Goal: Task Accomplishment & Management: Use online tool/utility

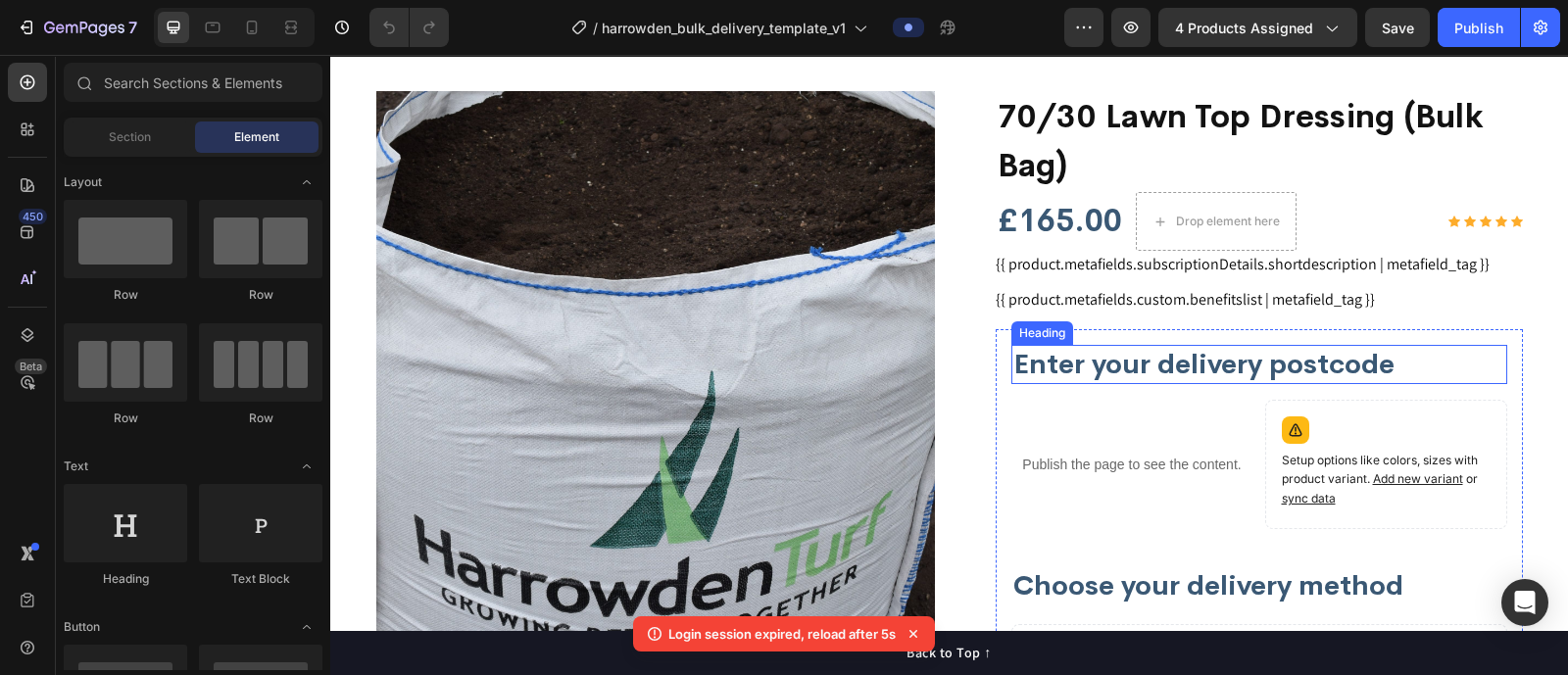
scroll to position [52, 0]
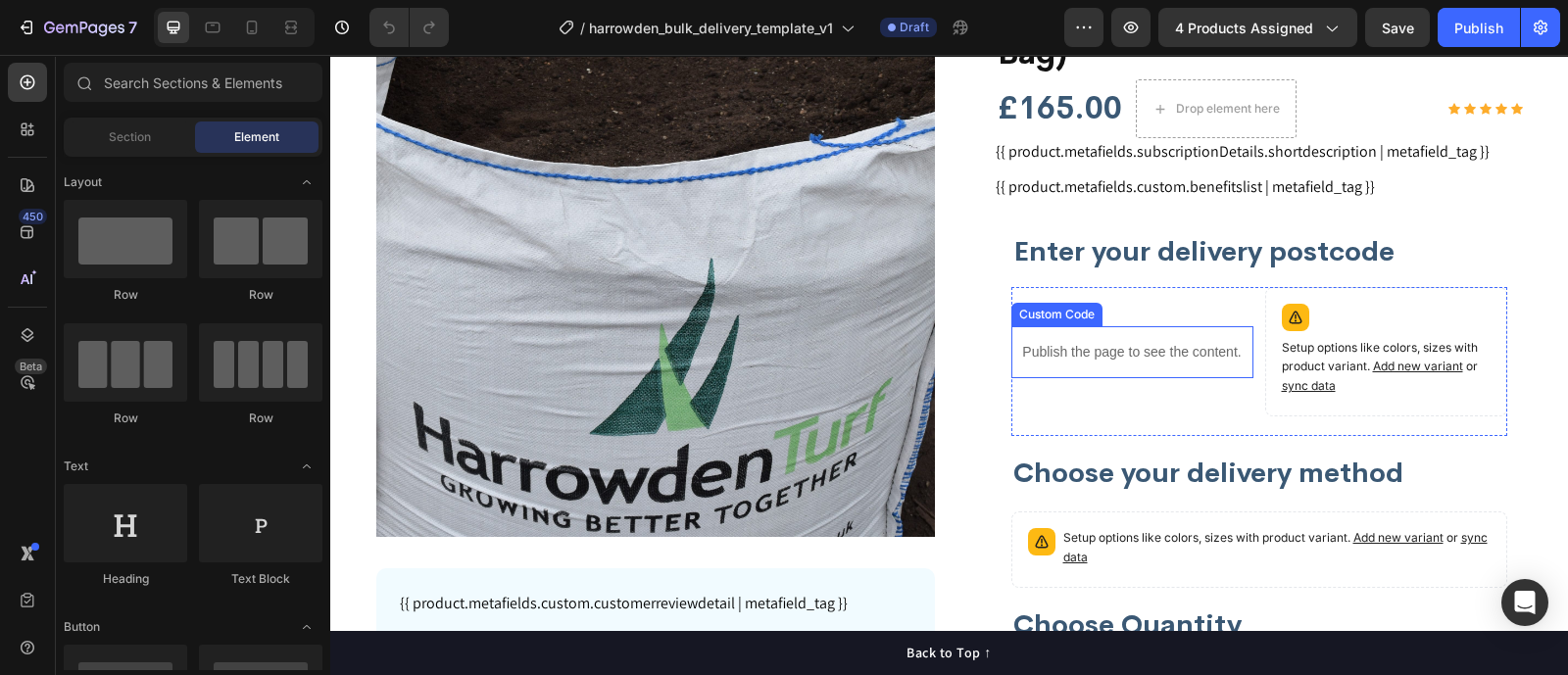
click at [1117, 351] on p "Publish the page to see the content." at bounding box center [1132, 351] width 243 height 21
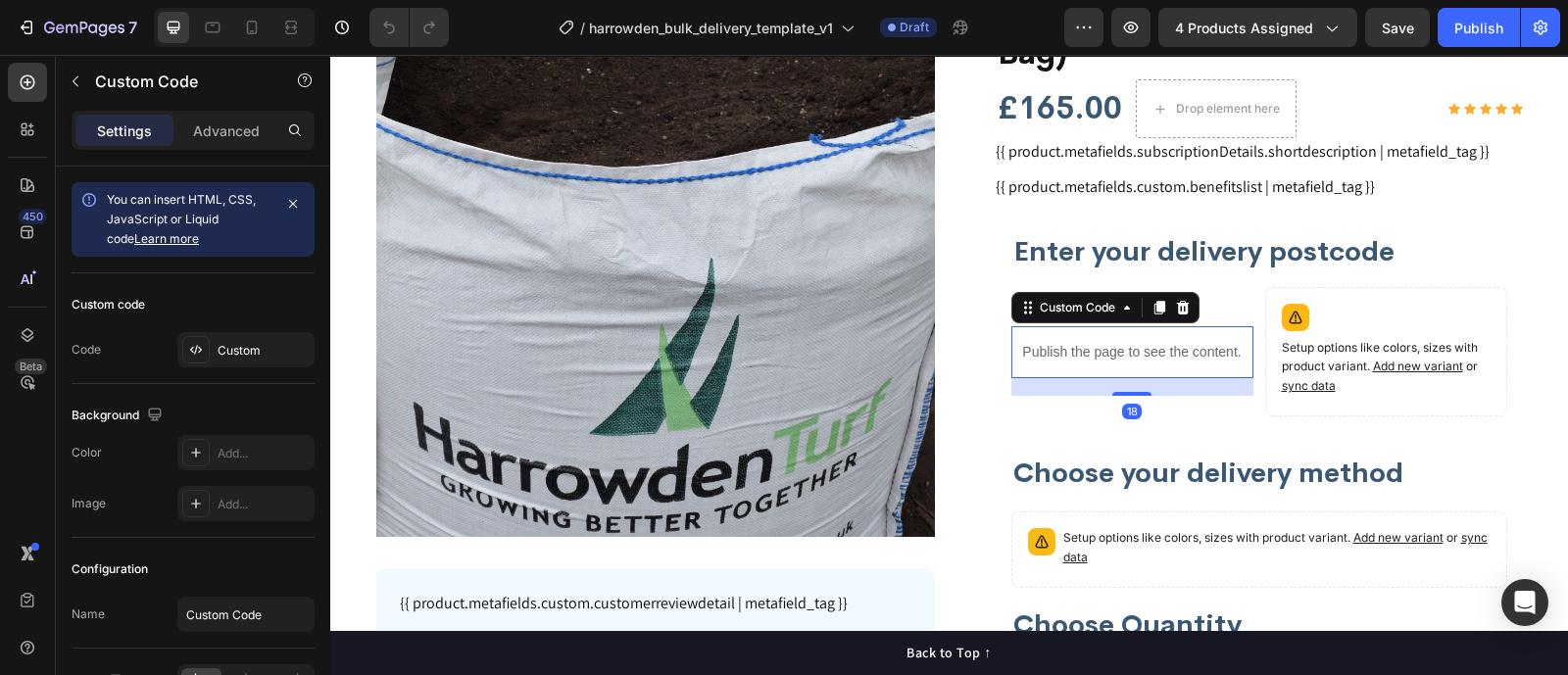
click at [1117, 351] on p "Publish the page to see the content." at bounding box center [1132, 351] width 243 height 21
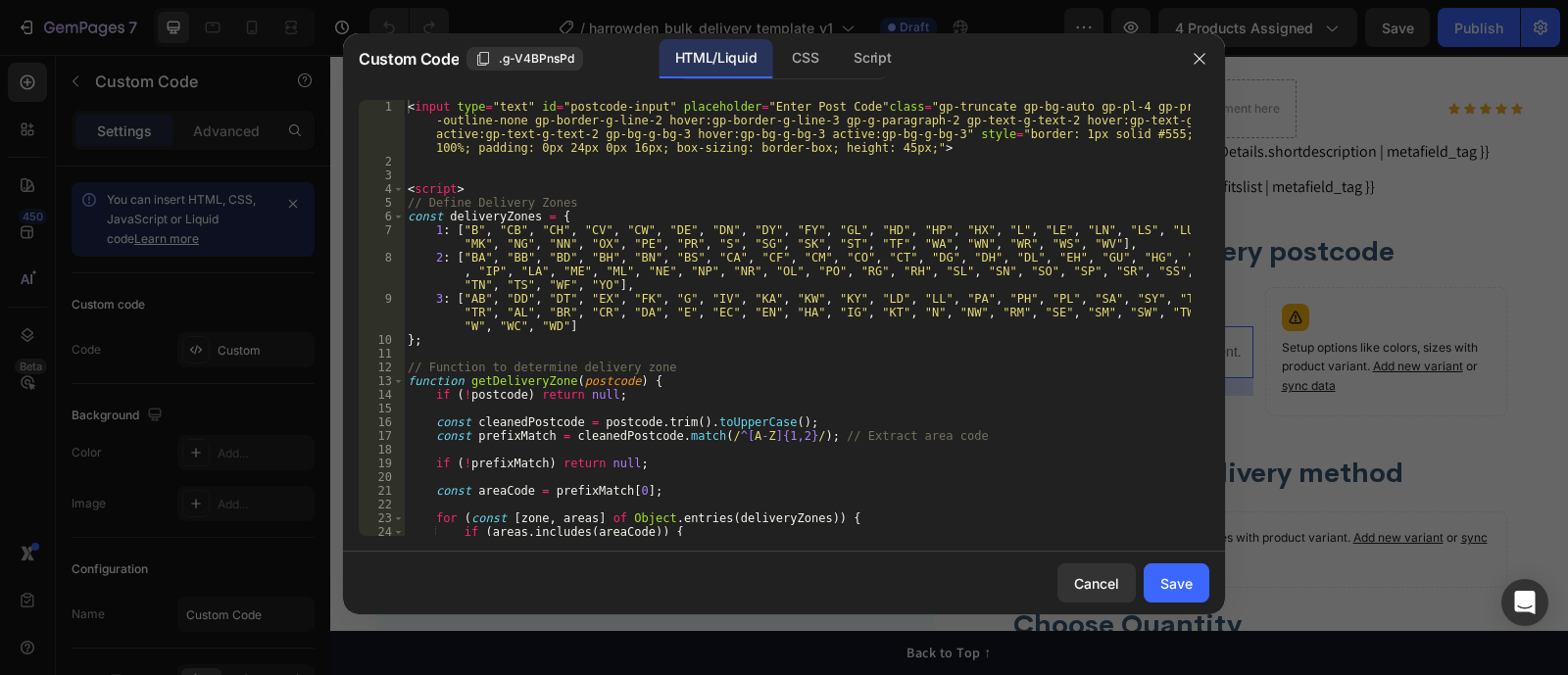
type textarea "3: ["AB", "DD", "DT", "EX", "FK", "G", "IV", "KA", "KW", "KY", "LD", "LL", "PA"…"
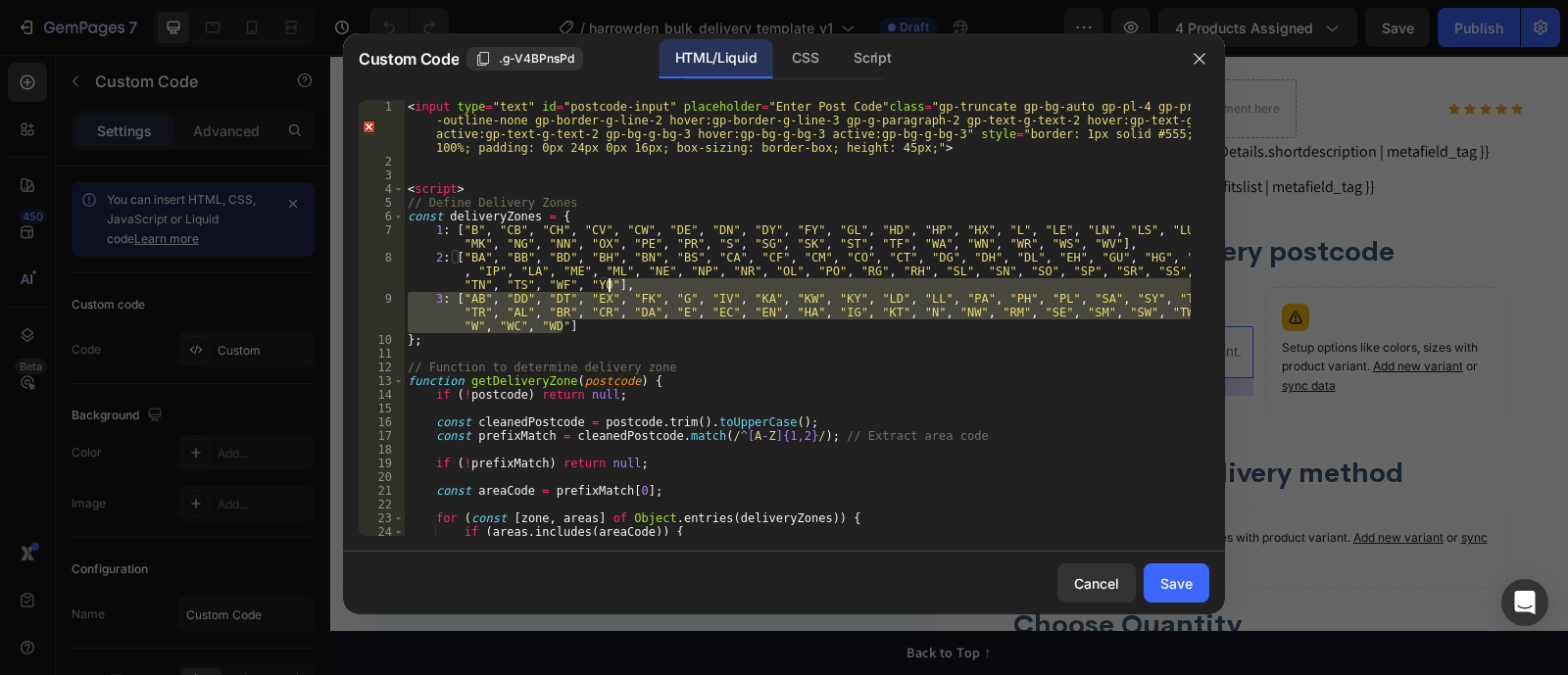
drag, startPoint x: 598, startPoint y: 327, endPoint x: 608, endPoint y: 288, distance: 40.3
click at [608, 288] on div "< input type = "text" id = "postcode-input" placeholder = "Enter Post Code" cla…" at bounding box center [797, 352] width 787 height 505
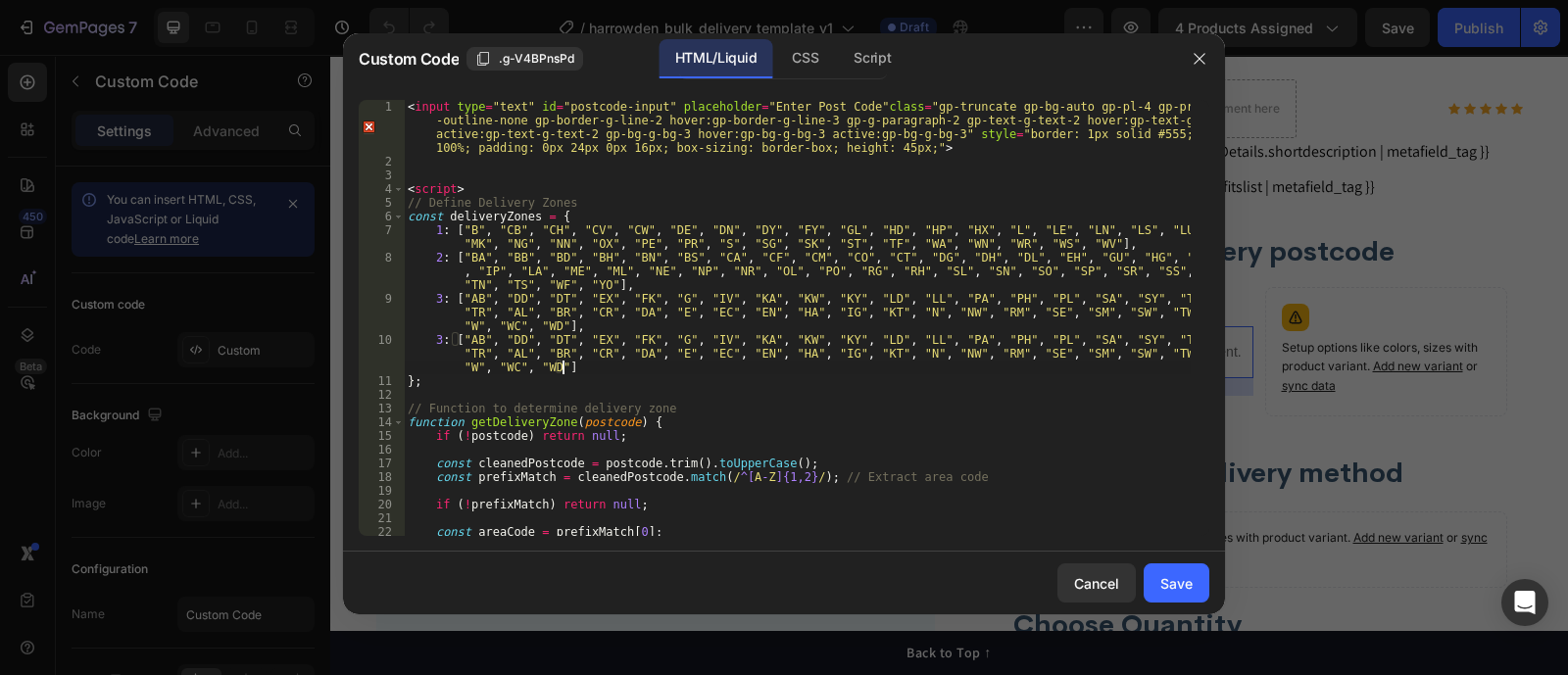
paste textarea ","
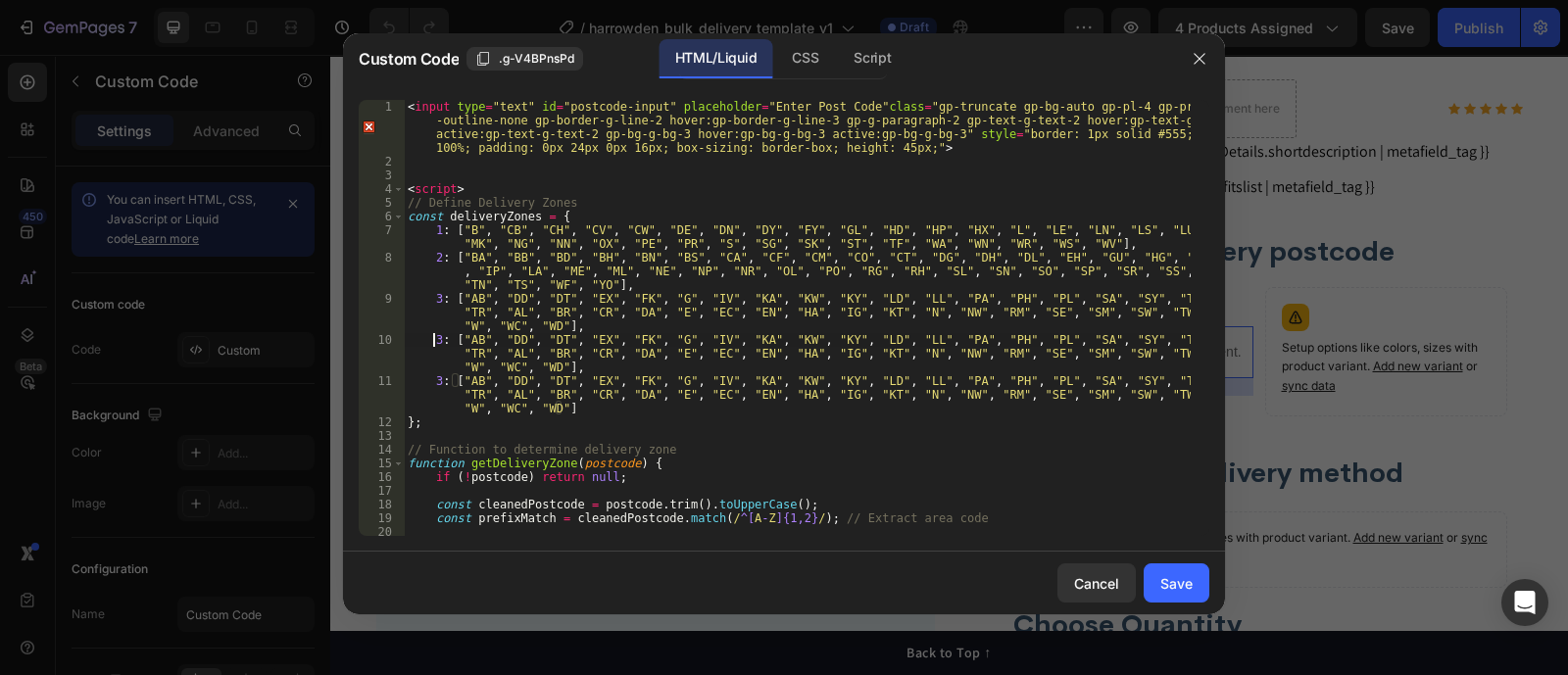
click at [436, 343] on div "< input type = "text" id = "postcode-input" placeholder = "Enter Post Code" cla…" at bounding box center [797, 352] width 787 height 505
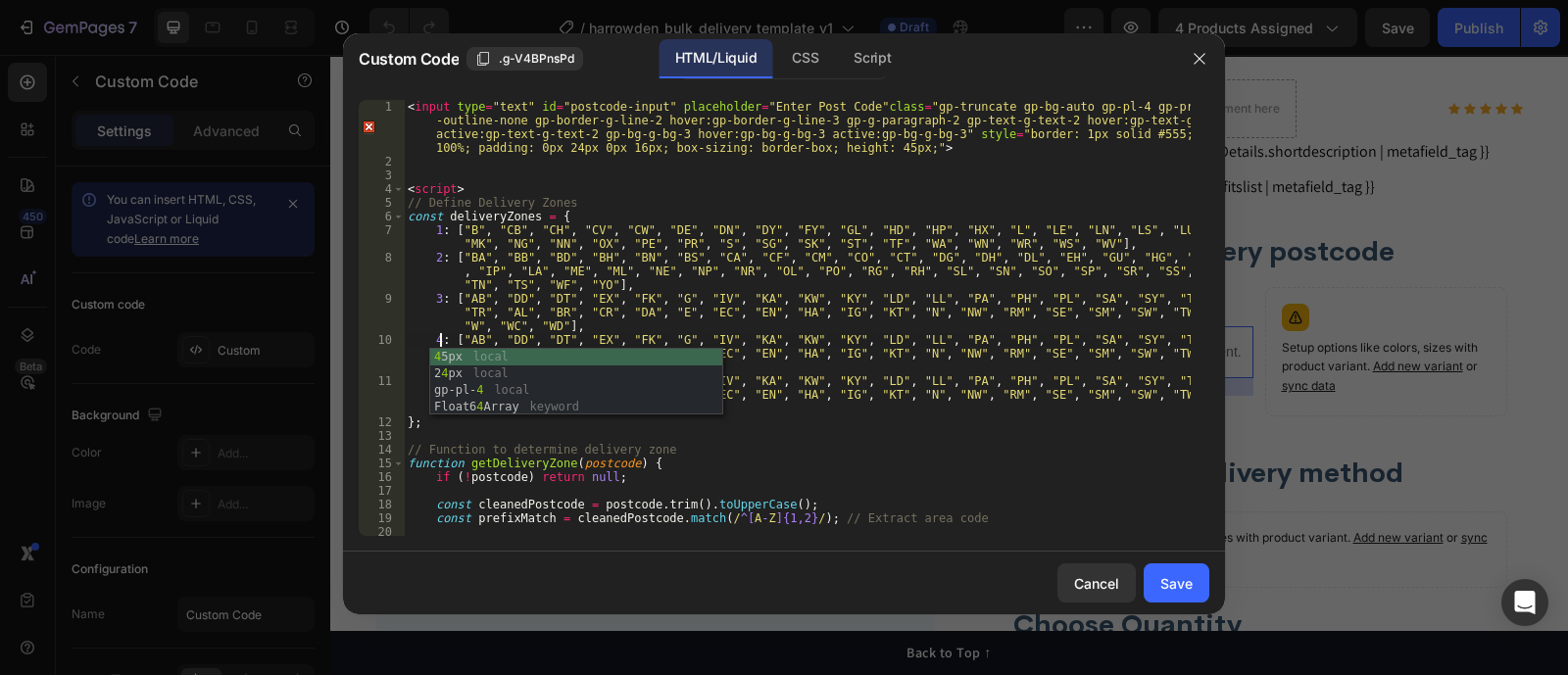
scroll to position [0, 3]
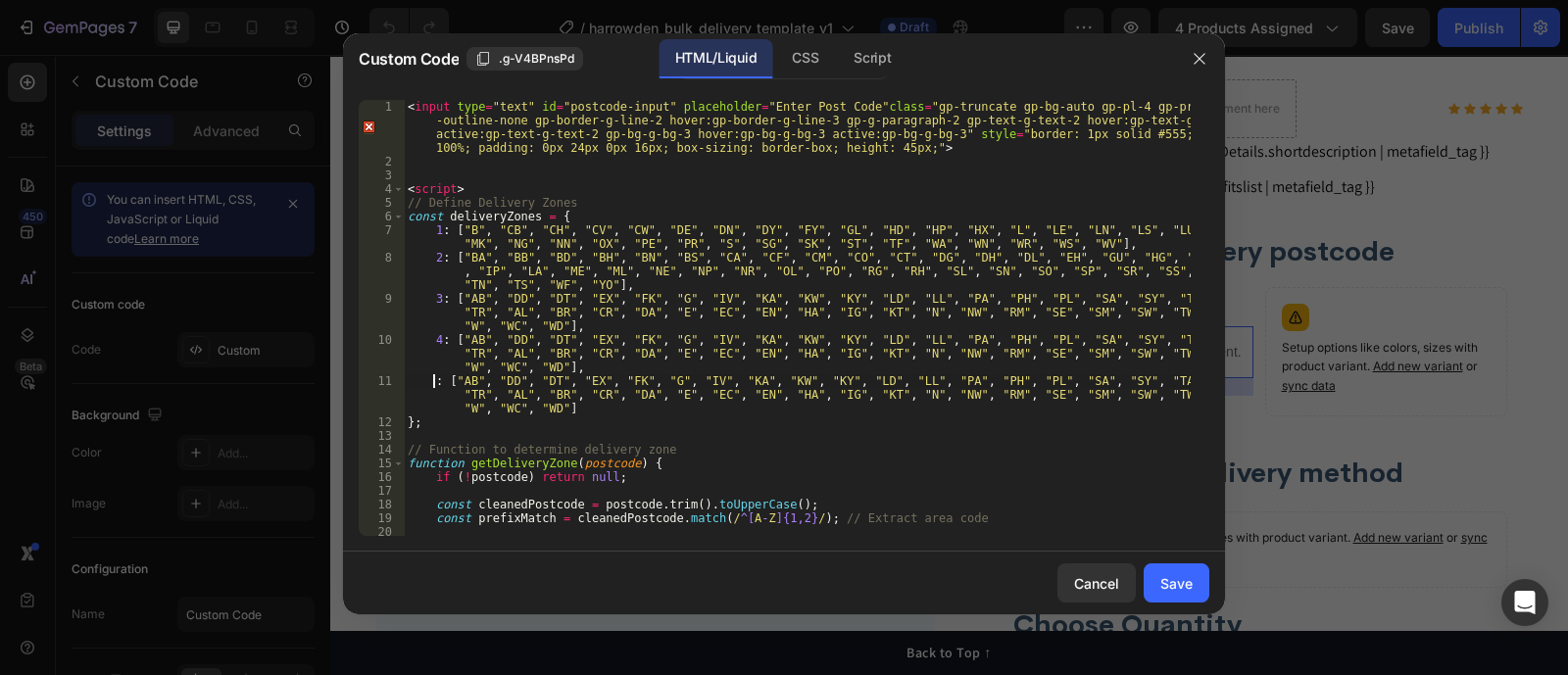
type textarea "5: ["AB", "DD", "DT", "EX", "FK", "G", "IV", "KA", "KW", "KY", "LD", "LL", "PA"…"
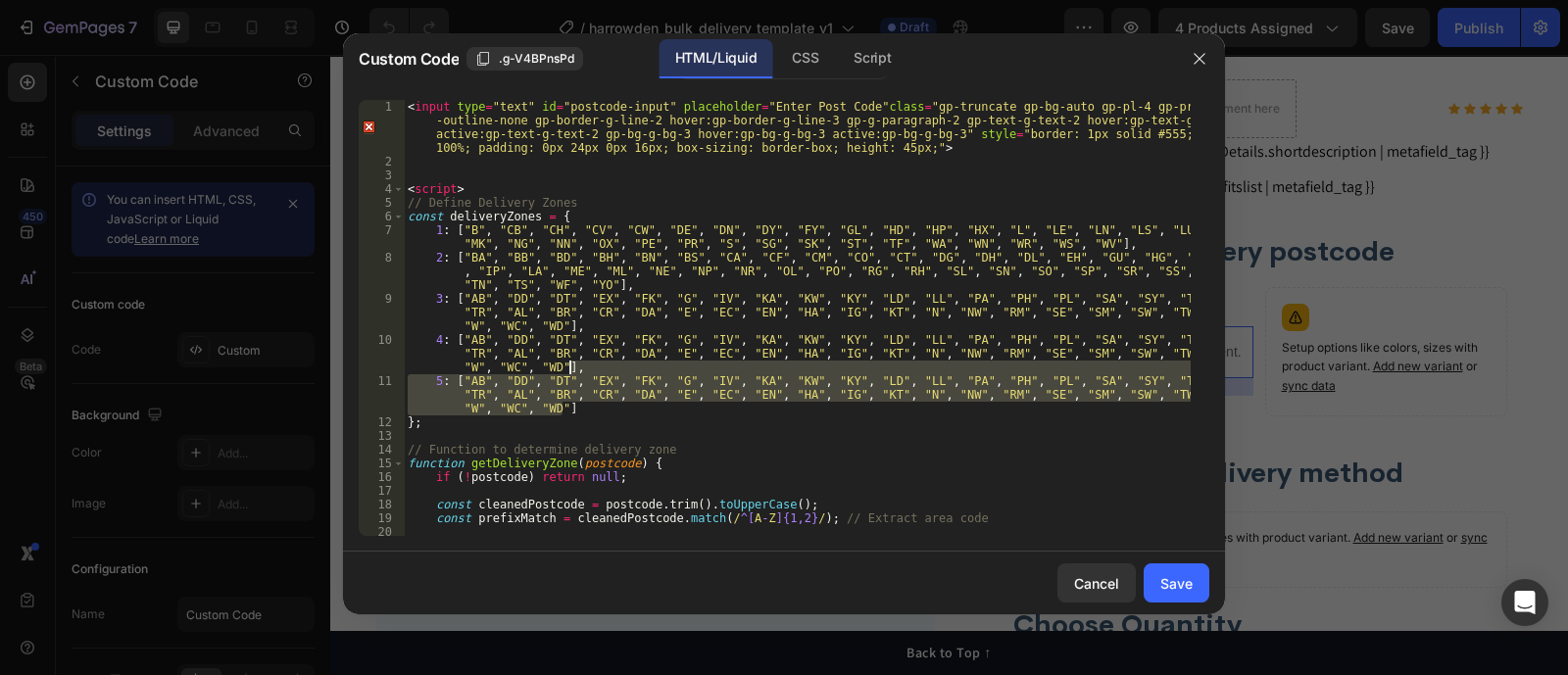
drag, startPoint x: 618, startPoint y: 404, endPoint x: 571, endPoint y: 364, distance: 61.7
click at [571, 364] on div "< input type = "text" id = "postcode-input" placeholder = "Enter Post Code" cla…" at bounding box center [797, 352] width 787 height 505
click at [573, 406] on div "< input type = "text" id = "postcode-input" placeholder = "Enter Post Code" cla…" at bounding box center [797, 318] width 787 height 435
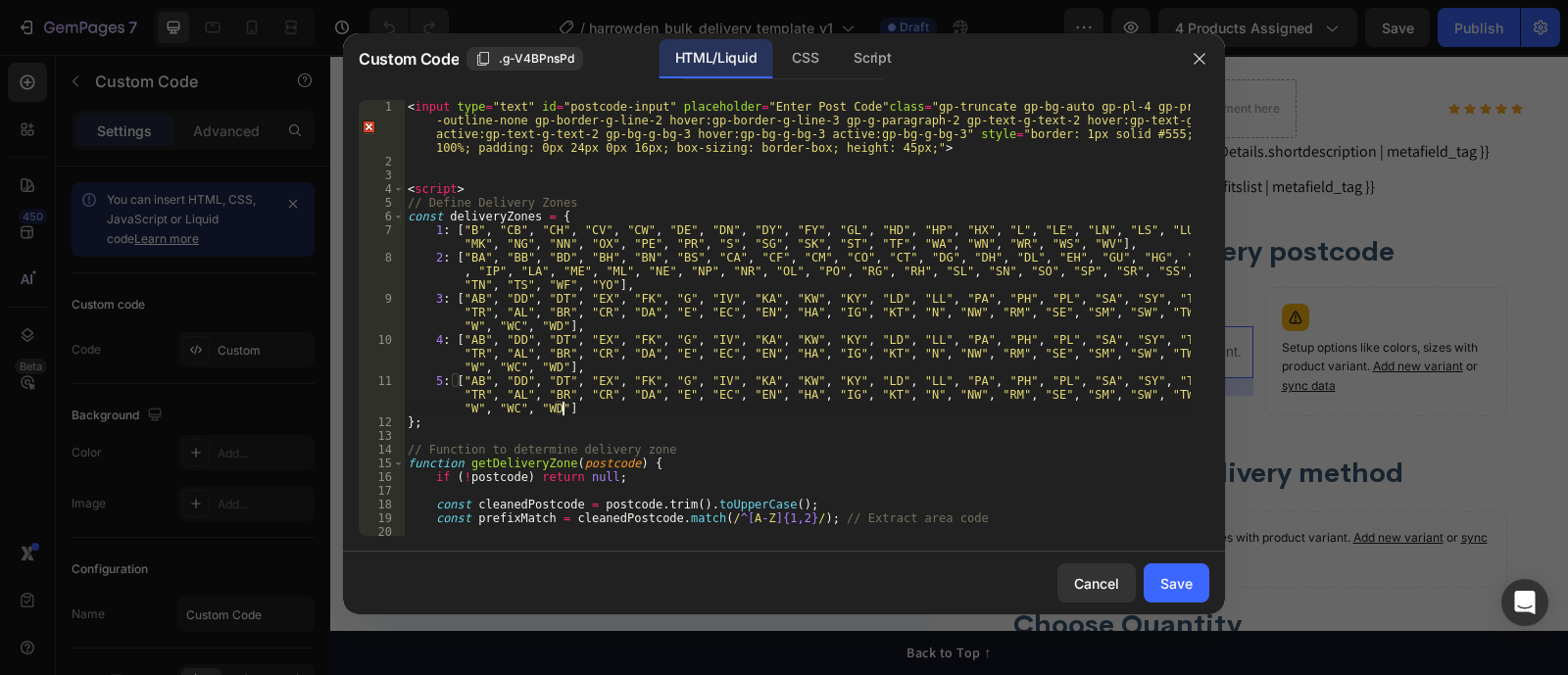
paste textarea "3"
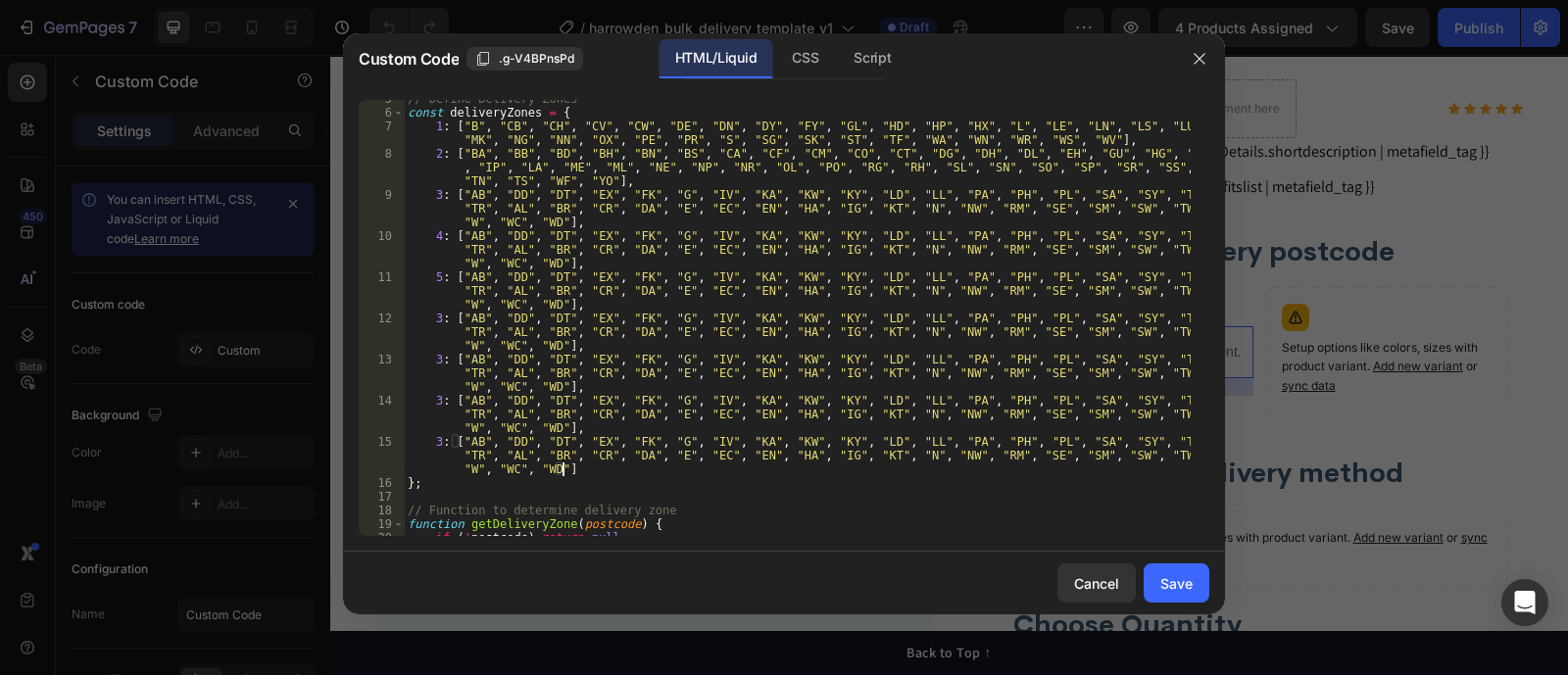
scroll to position [104, 0]
click at [438, 320] on div "// Define Delivery Zones const deliveryZones = { 1 : [ "B" , "CB" , "CH" , "CV"…" at bounding box center [797, 324] width 787 height 463
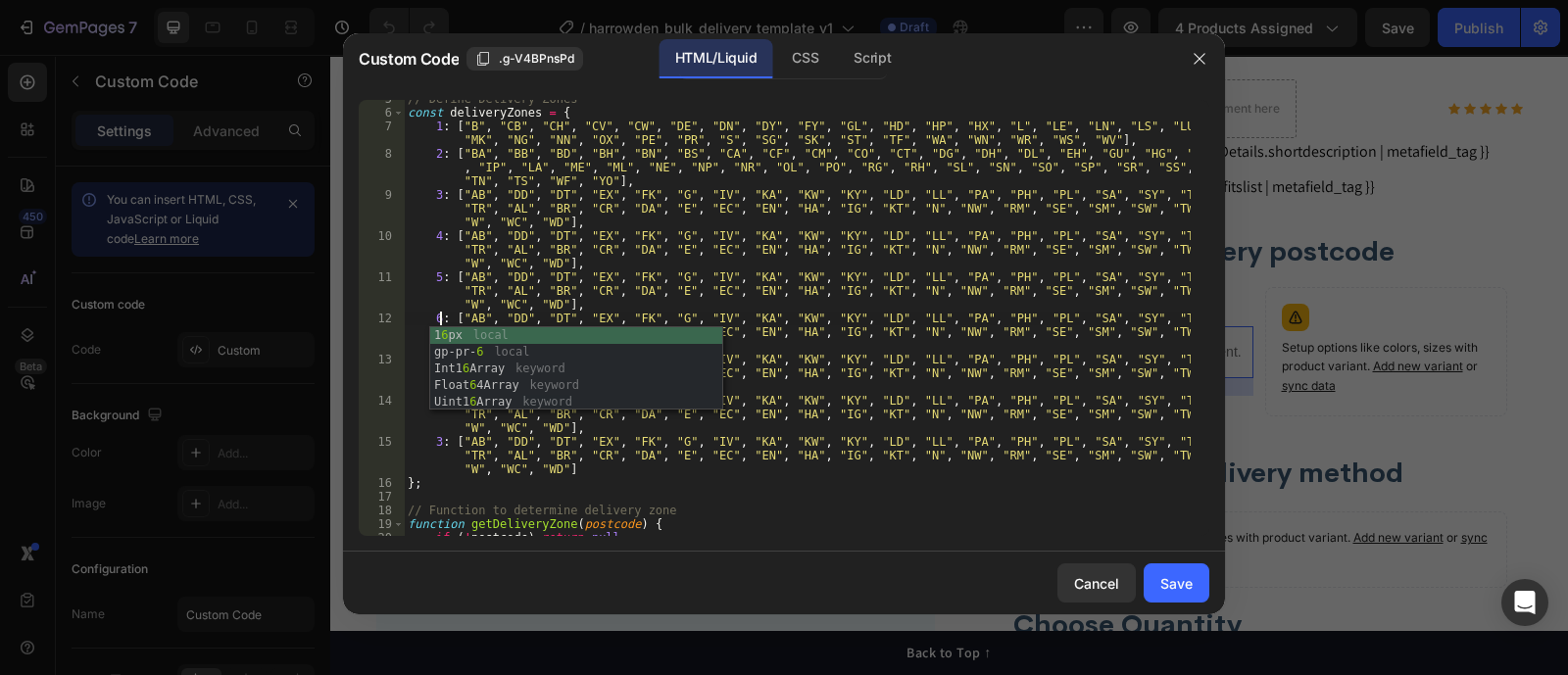
scroll to position [0, 3]
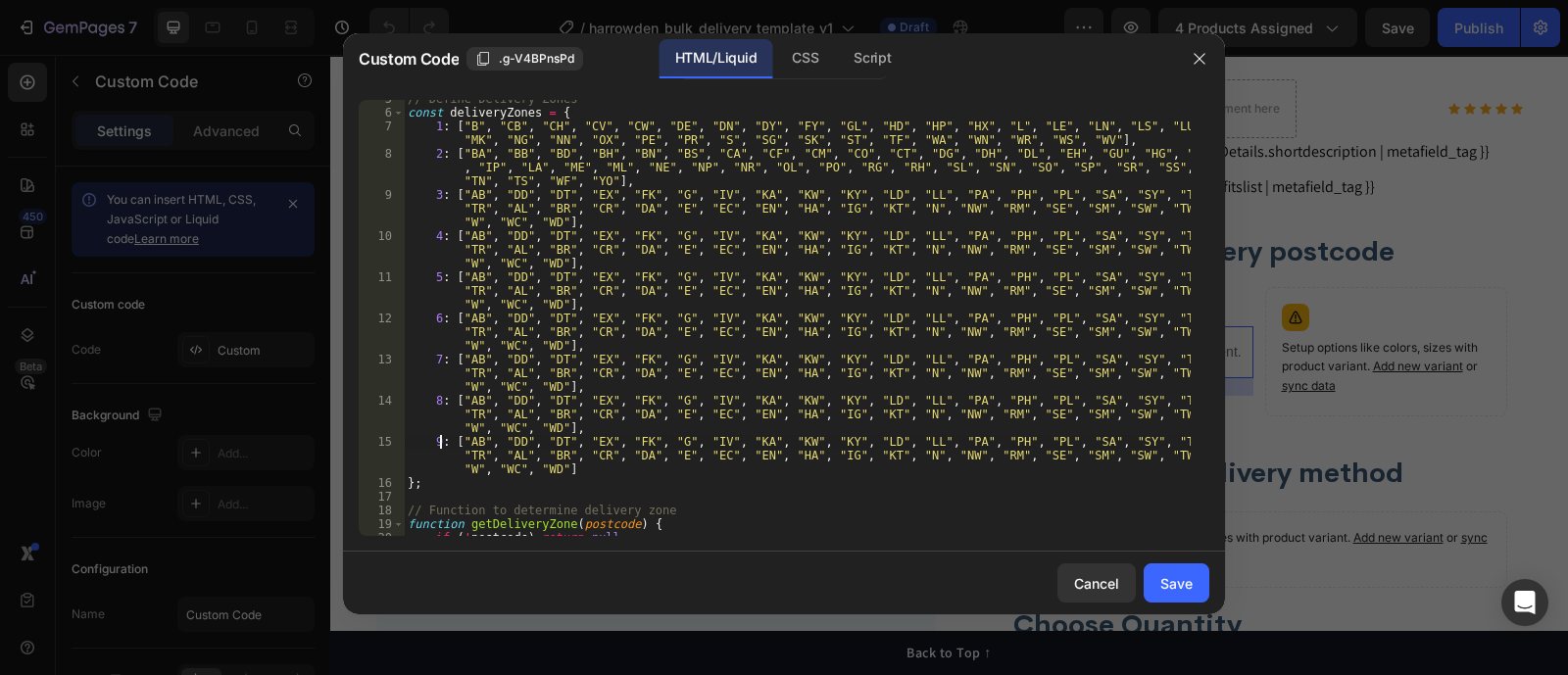
click at [460, 125] on div "// Define Delivery Zones const deliveryZones = { 1 : [ "B" , "CB" , "CH" , "CV"…" at bounding box center [797, 324] width 787 height 463
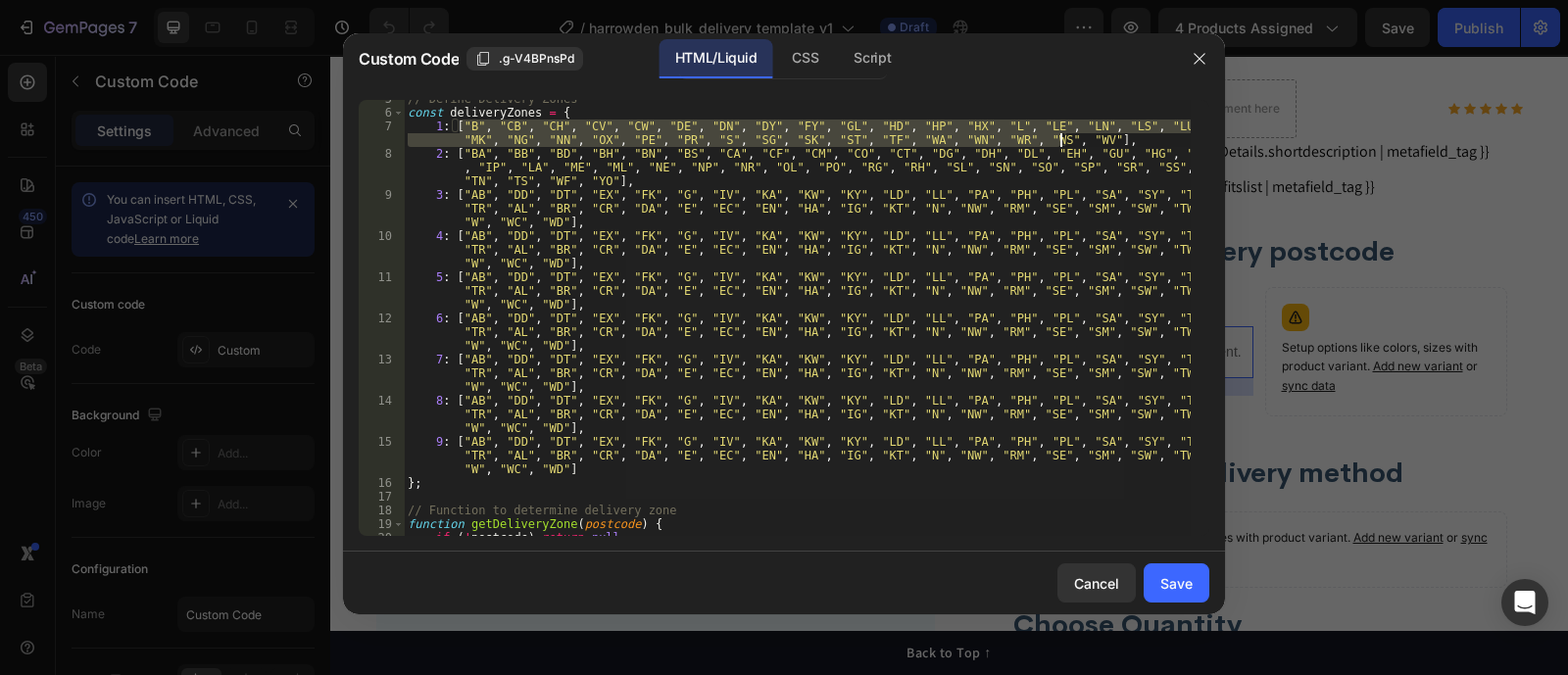
click at [521, 134] on div "// Define Delivery Zones const deliveryZones = { 1 : [ "B" , "CB" , "CH" , "CV"…" at bounding box center [797, 318] width 787 height 435
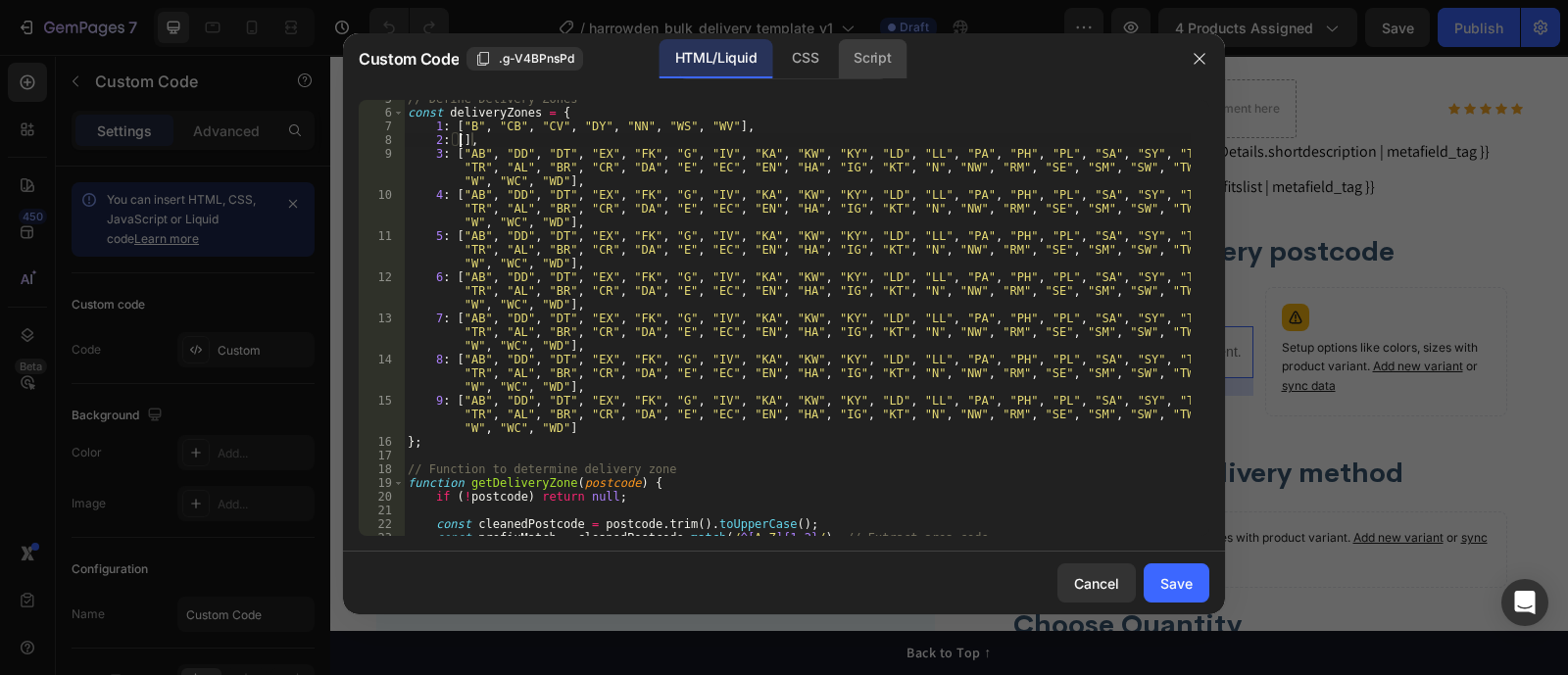
scroll to position [0, 5]
click at [844, 48] on div "Script" at bounding box center [871, 59] width 68 height 40
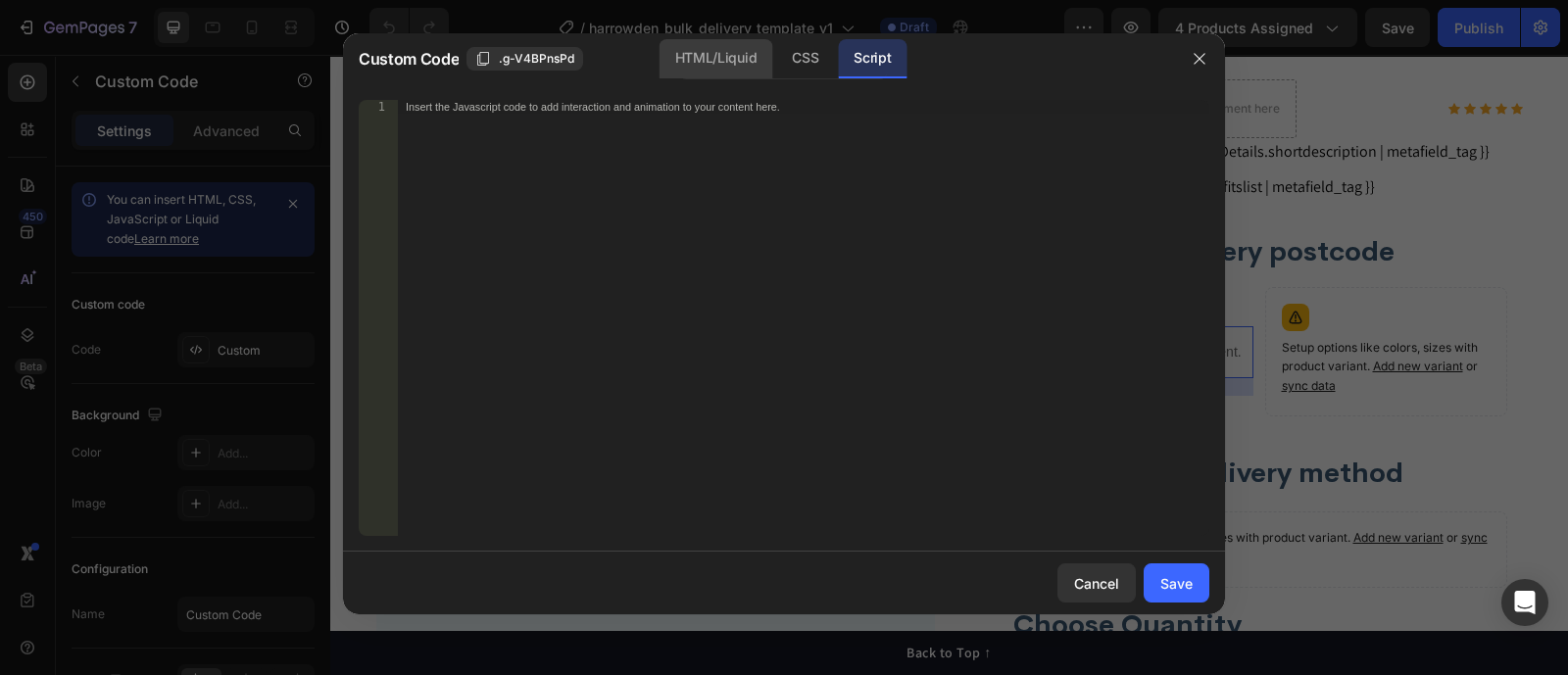
click at [776, 50] on div "HTML/Liquid" at bounding box center [805, 59] width 57 height 40
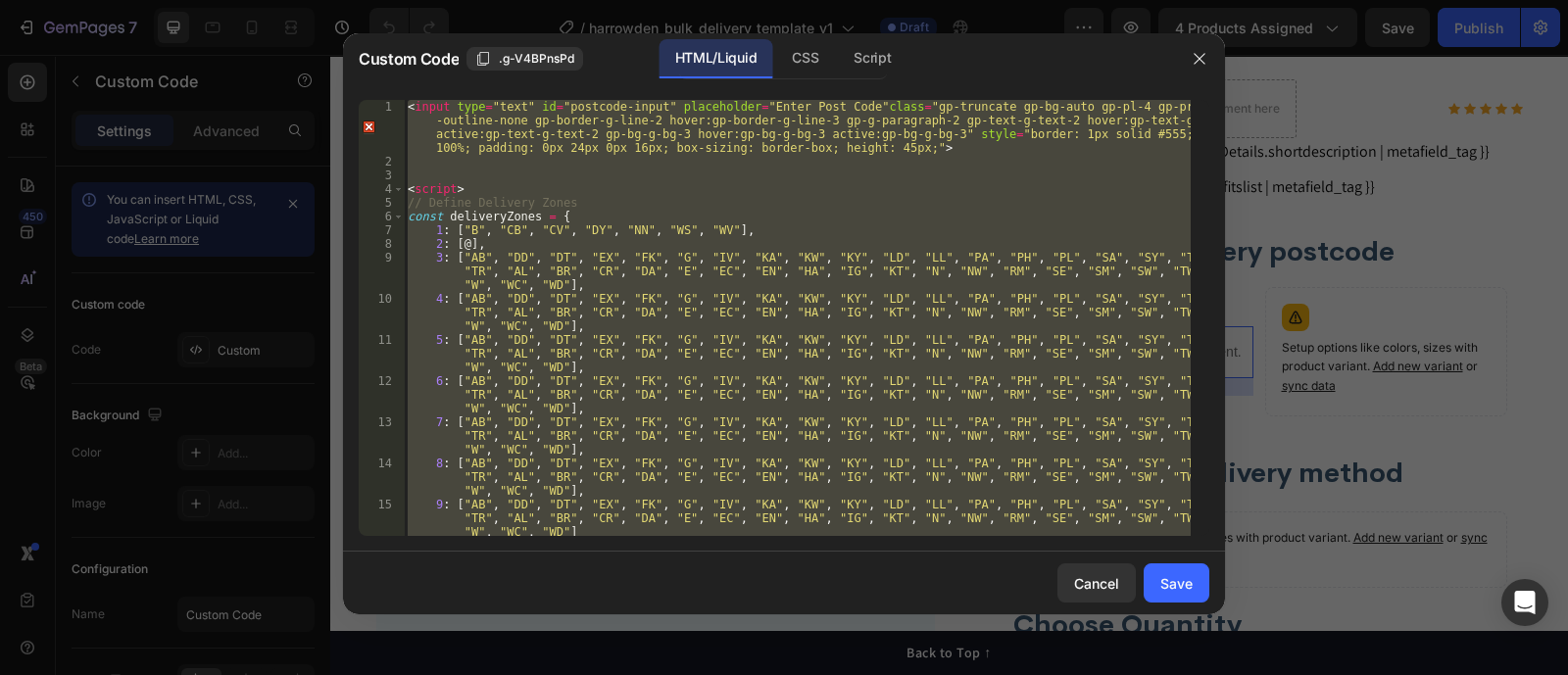
click at [455, 232] on div "< input type = "text" id = "postcode-input" placeholder = "Enter Post Code" cla…" at bounding box center [797, 318] width 787 height 435
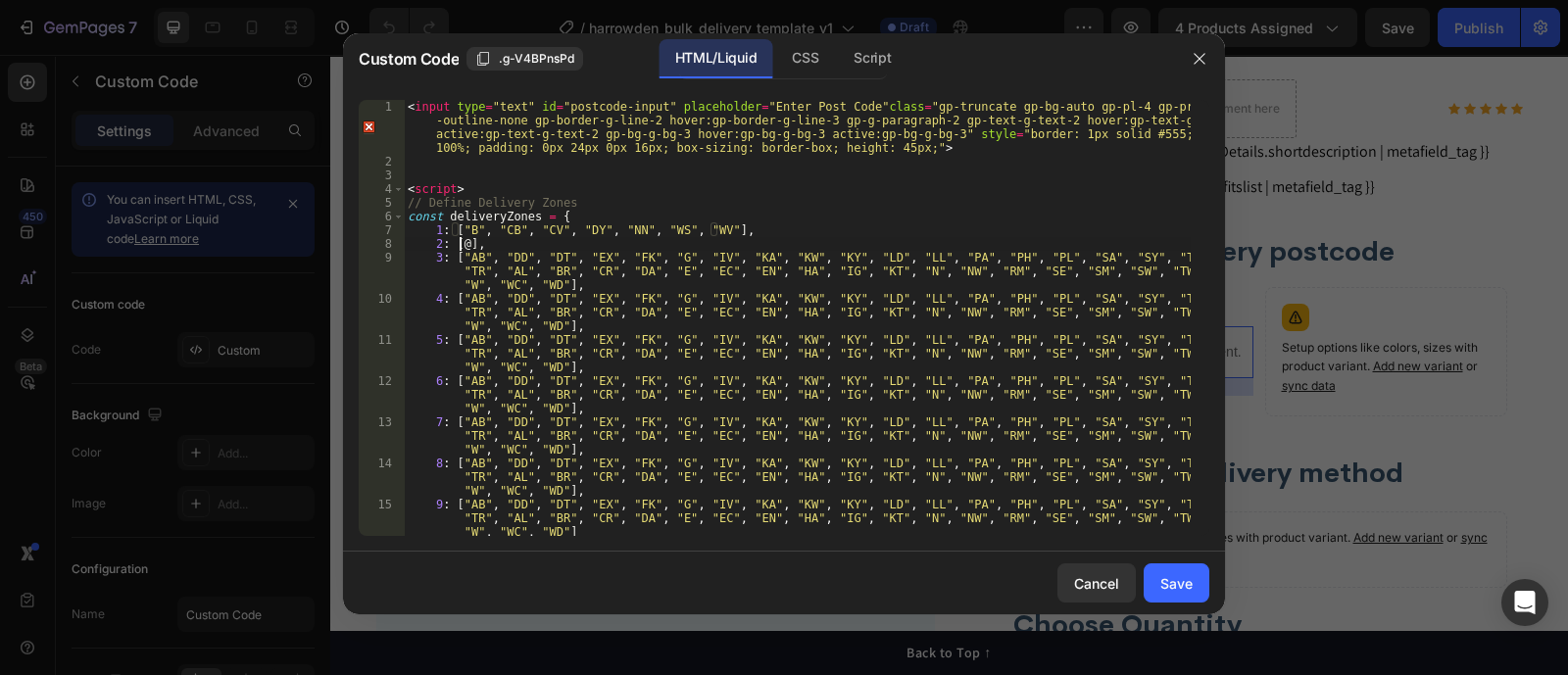
click at [462, 244] on div "< input type = "text" id = "postcode-input" placeholder = "Enter Post Code" cla…" at bounding box center [797, 352] width 787 height 505
type textarea "2: [@],"
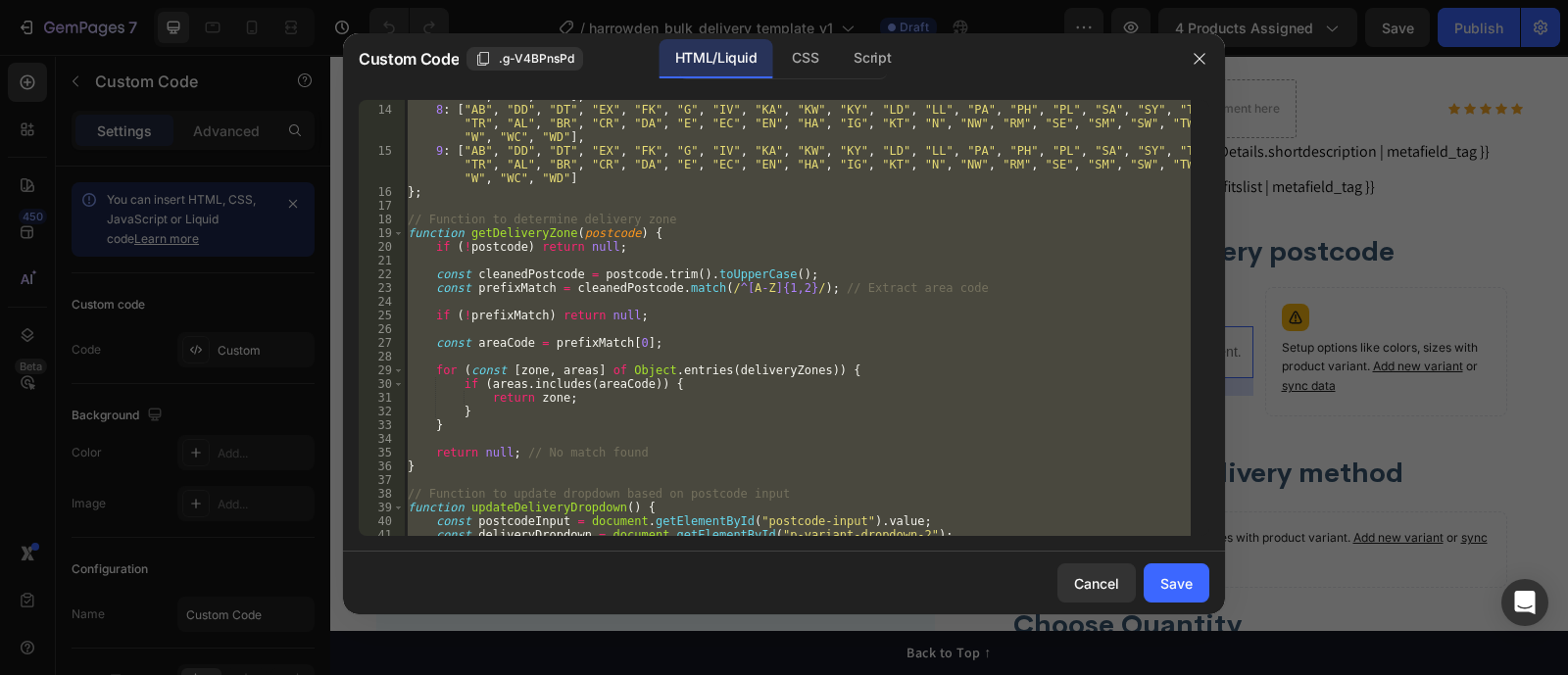
scroll to position [0, 0]
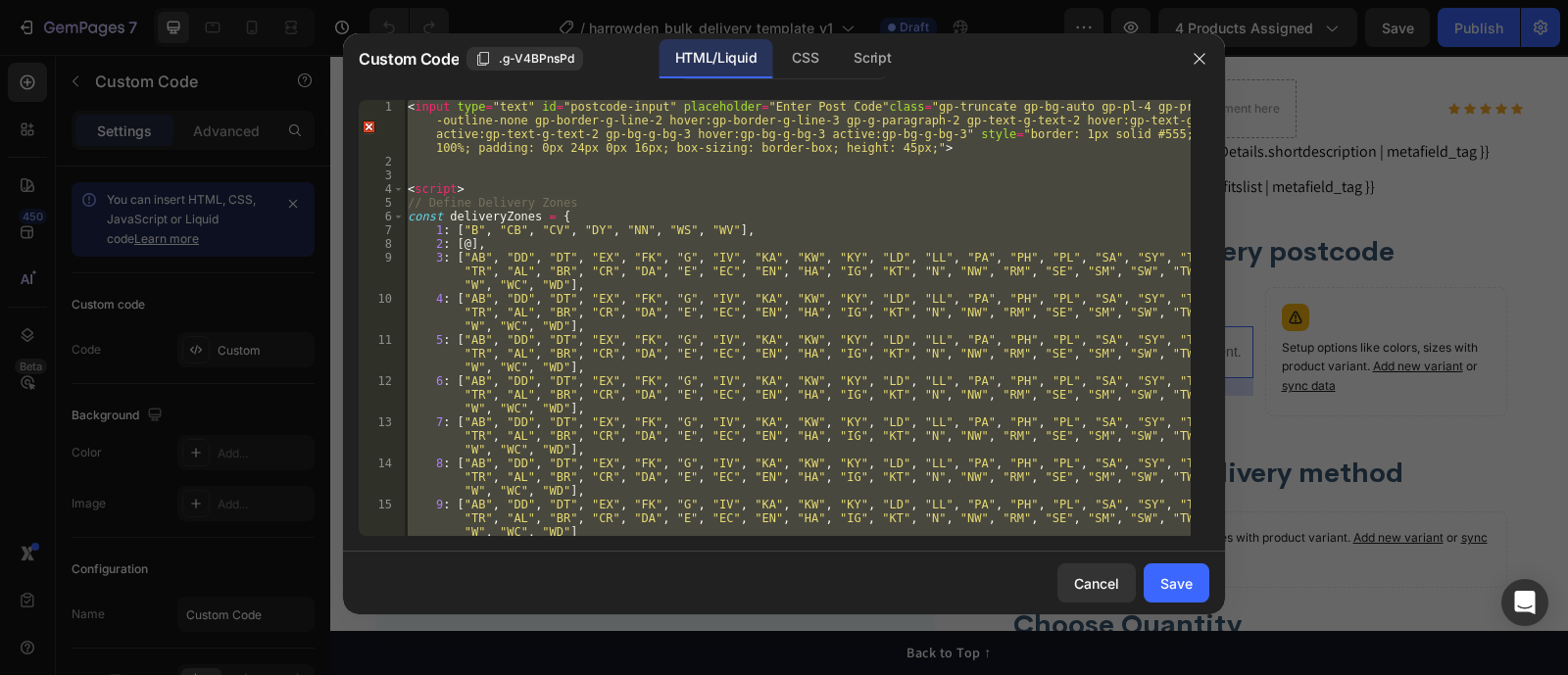
click at [454, 242] on div "< input type = "text" id = "postcode-input" placeholder = "Enter Post Code" cla…" at bounding box center [797, 318] width 787 height 435
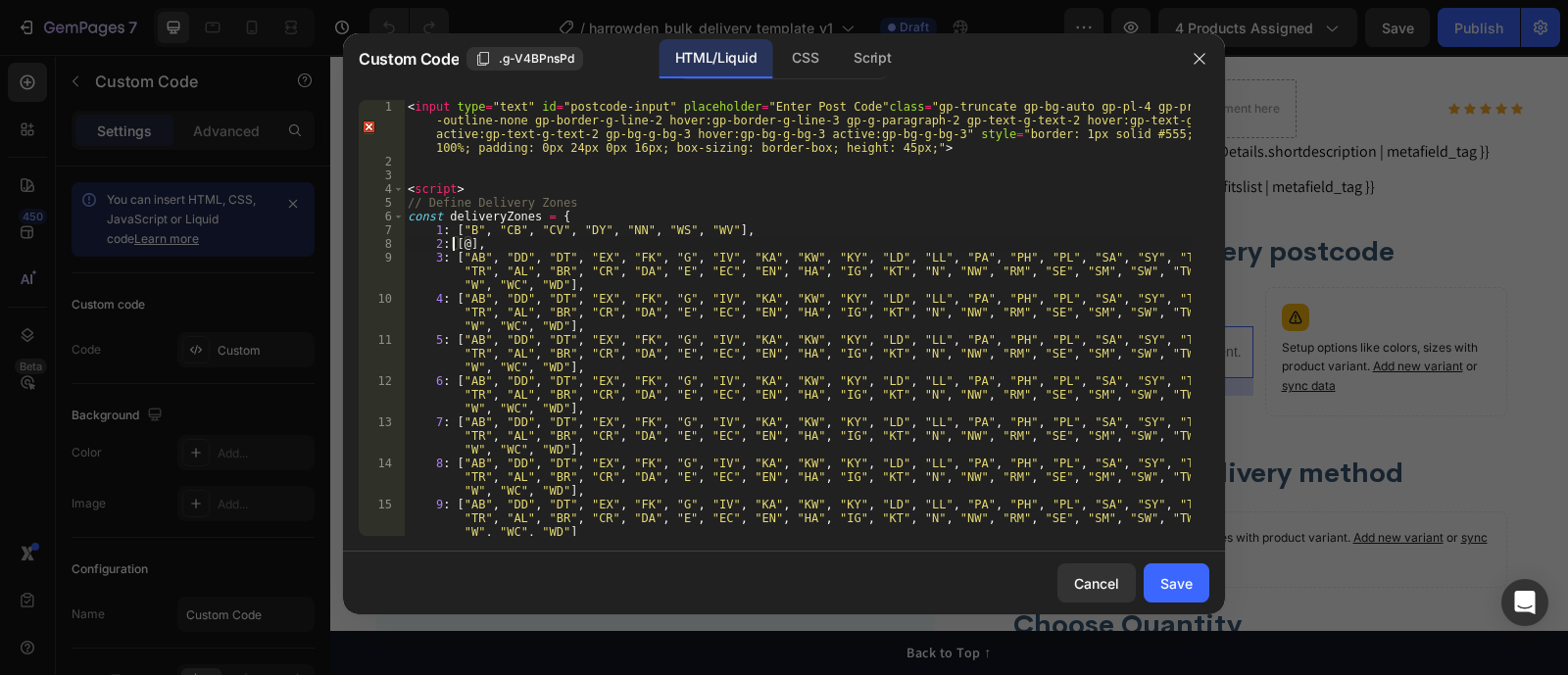
click at [463, 242] on div "< input type = "text" id = "postcode-input" placeholder = "Enter Post Code" cla…" at bounding box center [797, 352] width 787 height 505
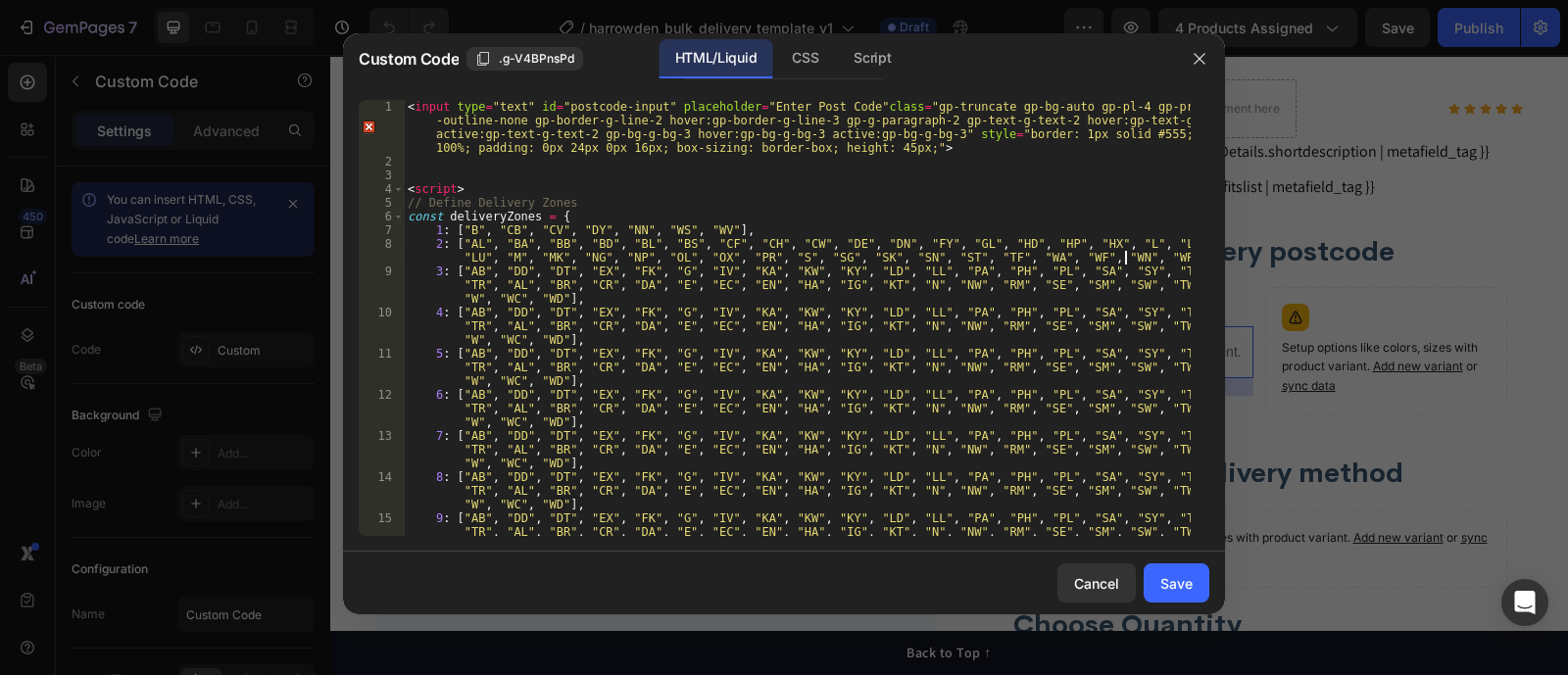
scroll to position [0, 120]
type textarea "3: ["AB", "DD", "DT", "EX", "FK", "G", "IV", "KA", "KW", "KY", "LD", "LL", "PA"…"
click at [470, 265] on div "< input type = "text" id = "postcode-input" placeholder = "Enter Post Code" cla…" at bounding box center [797, 366] width 787 height 532
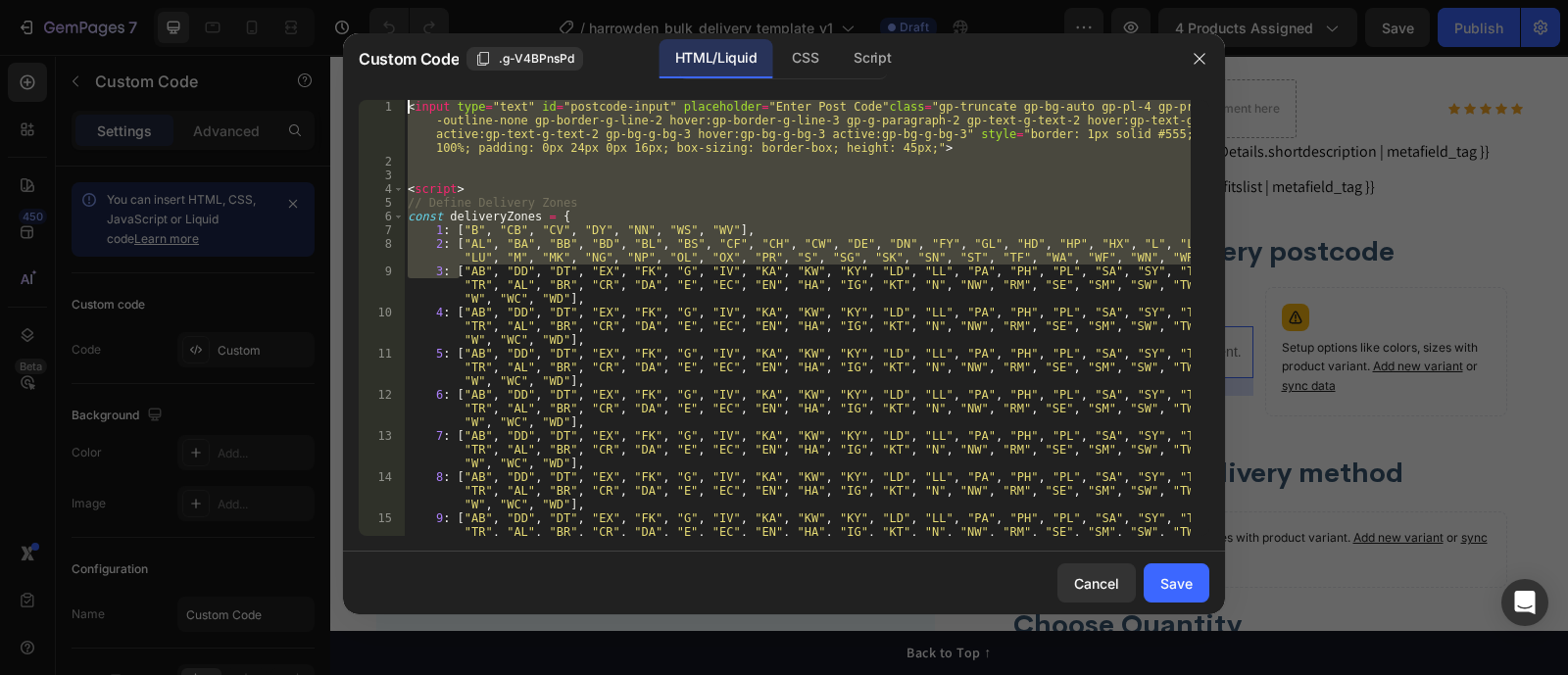
scroll to position [0, 0]
click at [526, 249] on div "< input type = "text" id = "postcode-input" placeholder = "Enter Post Code" cla…" at bounding box center [797, 318] width 787 height 435
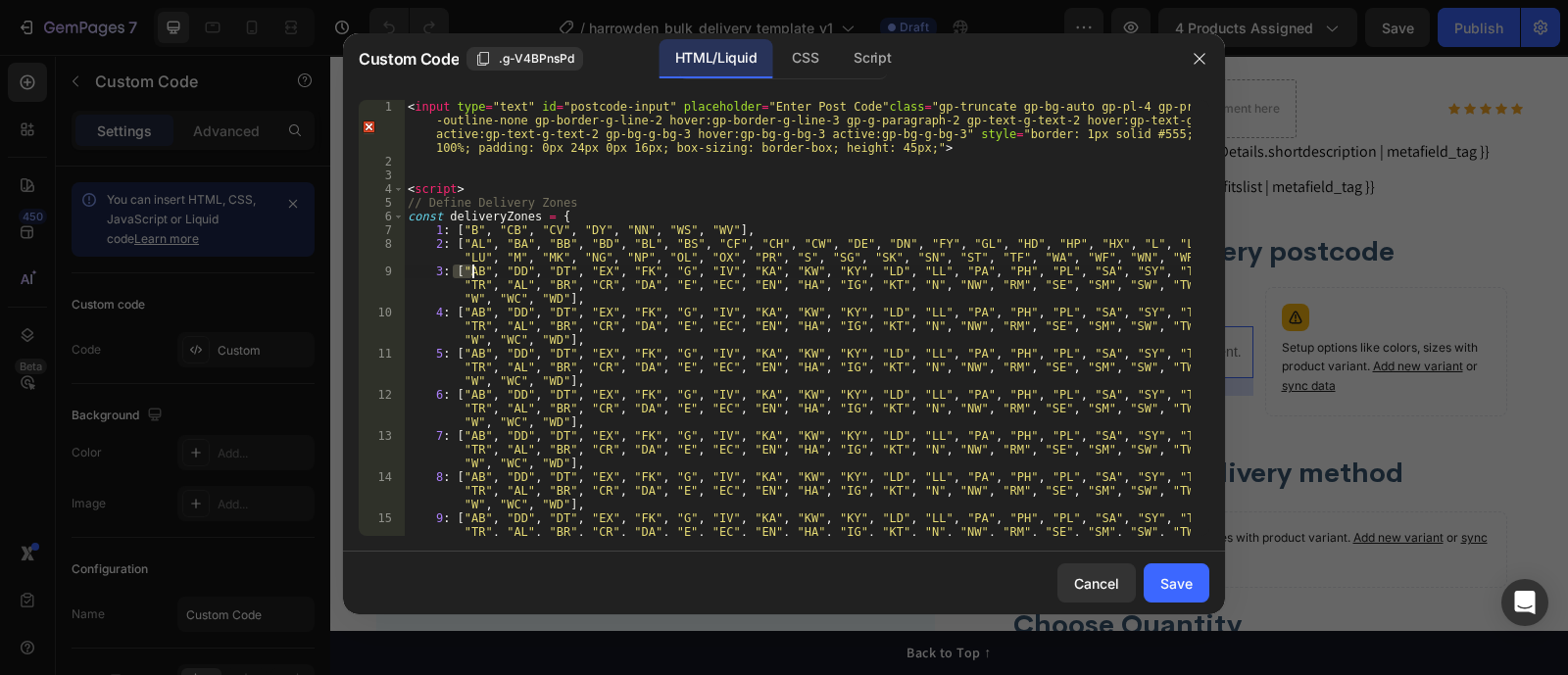
drag, startPoint x: 455, startPoint y: 274, endPoint x: 479, endPoint y: 272, distance: 24.1
click at [479, 272] on div "< input type = "text" id = "postcode-input" placeholder = "Enter Post Code" cla…" at bounding box center [797, 366] width 787 height 532
click at [458, 272] on div "< input type = "text" id = "postcode-input" placeholder = "Enter Post Code" cla…" at bounding box center [797, 318] width 787 height 435
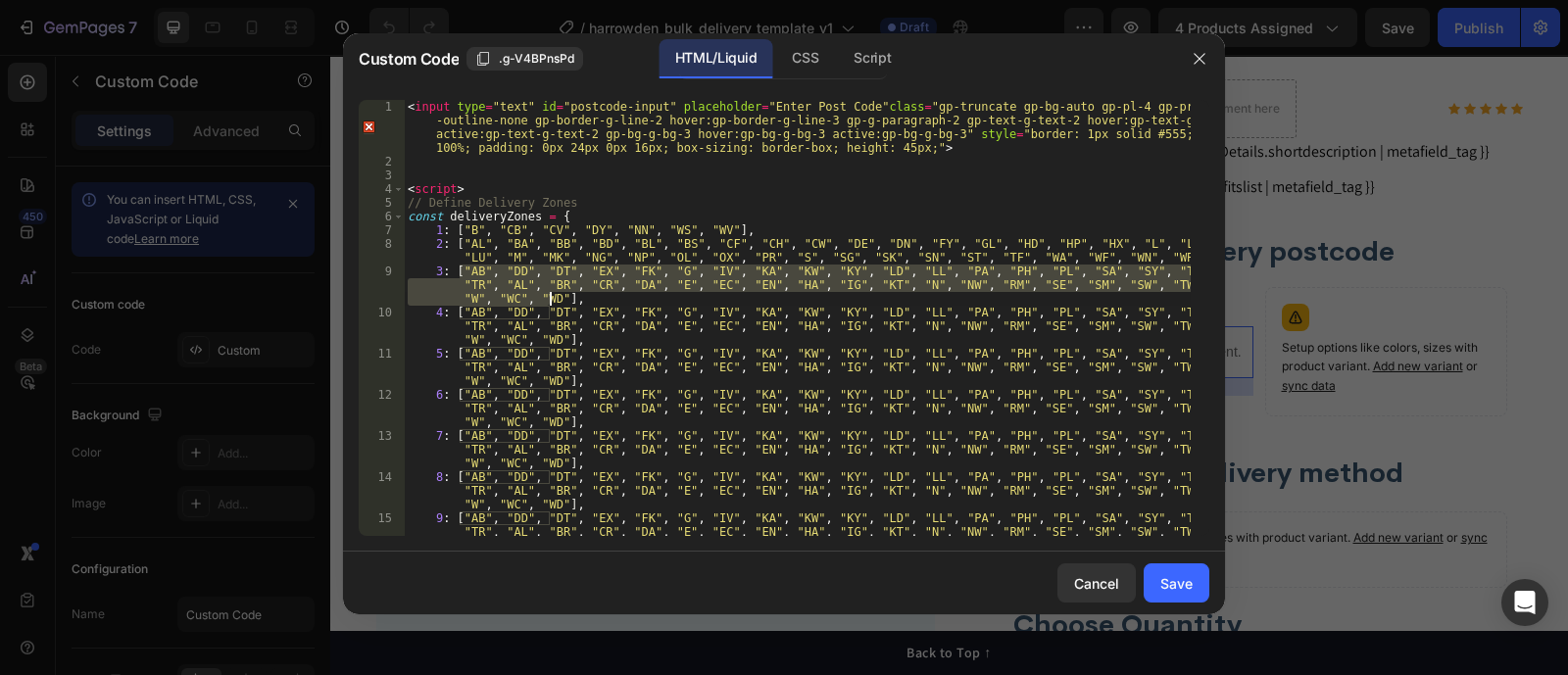
drag, startPoint x: 458, startPoint y: 272, endPoint x: 552, endPoint y: 297, distance: 97.3
click at [552, 297] on div "< input type = "text" id = "postcode-input" placeholder = "Enter Post Code" cla…" at bounding box center [797, 366] width 787 height 532
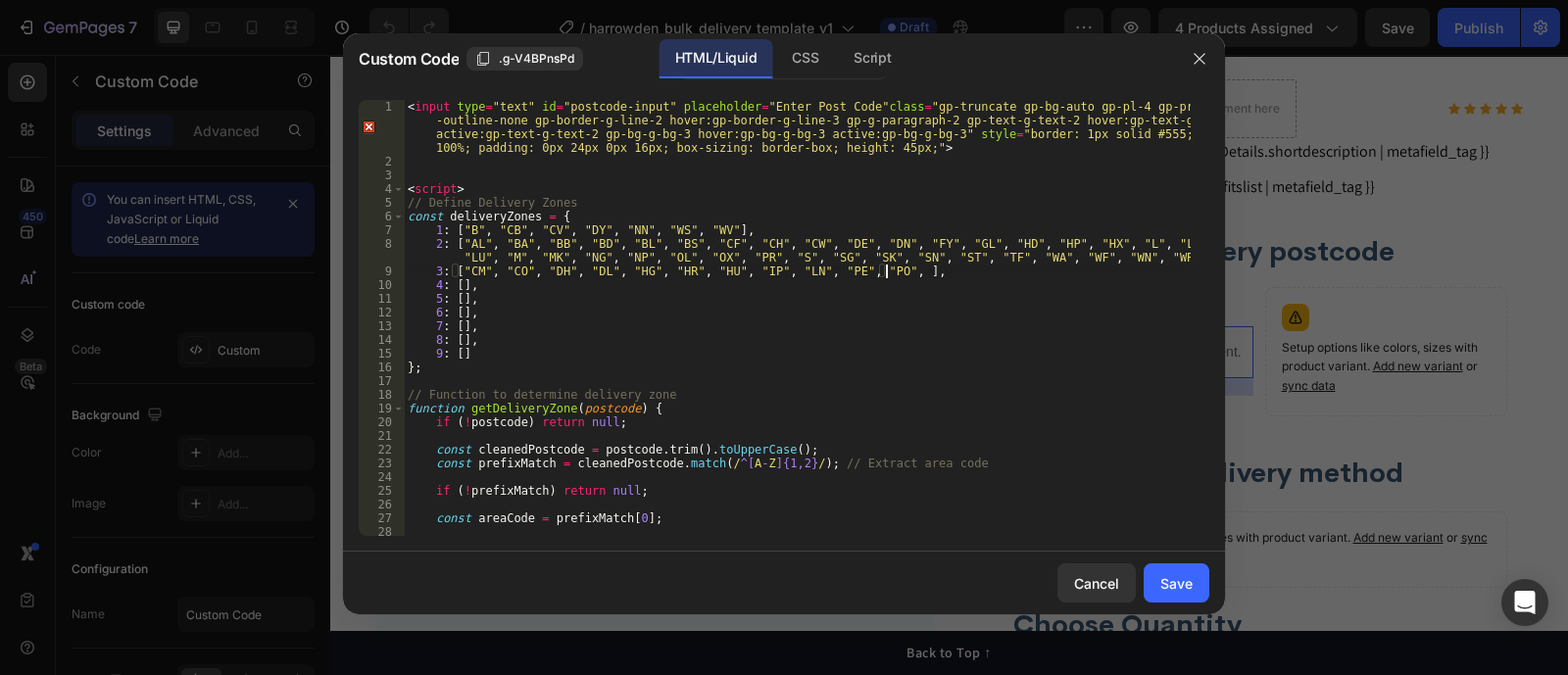
scroll to position [0, 40]
type textarea "3: ["CM", "CO", "DH", "DL", "HG", "HR", "HU", "IP", "LN", "PE", "PO", ],"
